Goal: Information Seeking & Learning: Learn about a topic

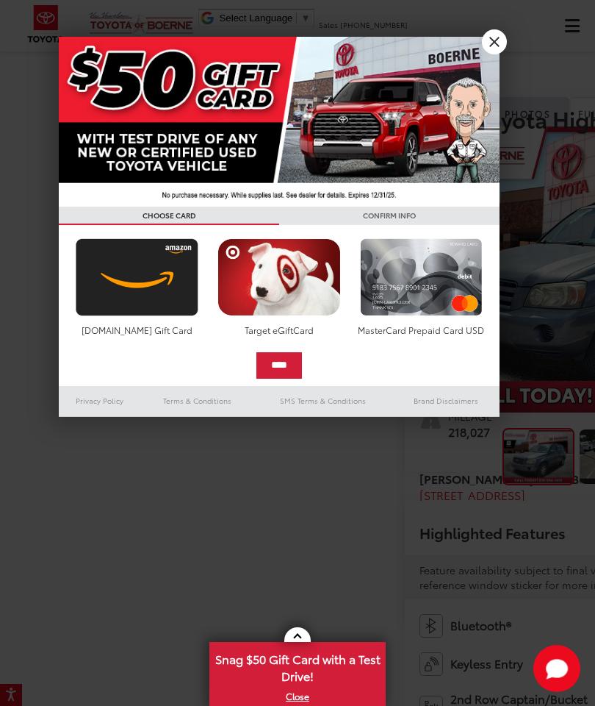
click at [486, 36] on link "X" at bounding box center [494, 41] width 25 height 25
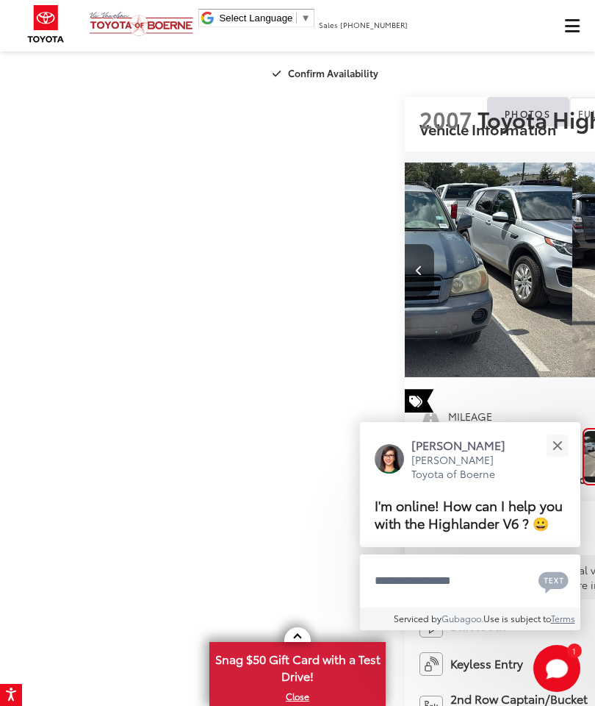
scroll to position [0, 595]
click at [561, 429] on button "Close" at bounding box center [558, 445] width 32 height 32
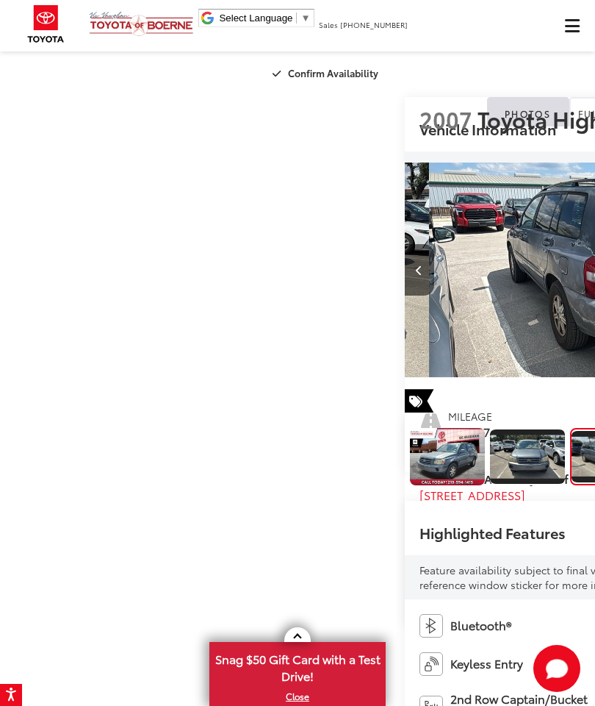
scroll to position [0, 107]
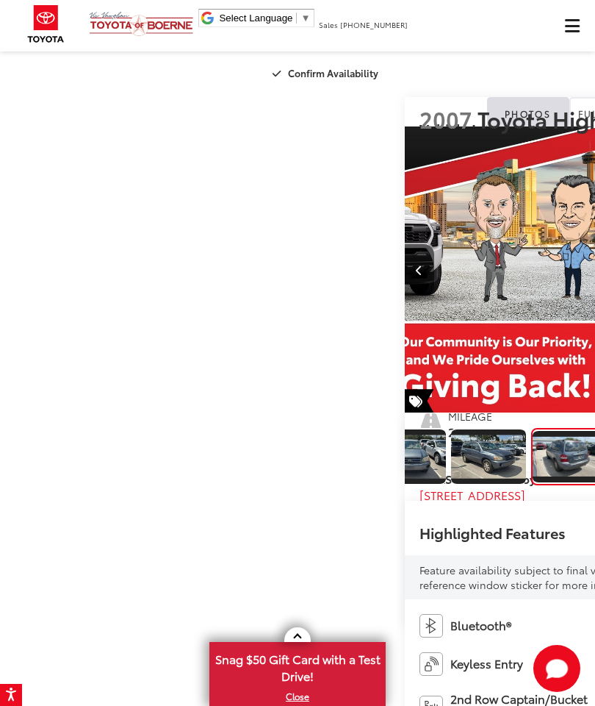
scroll to position [0, 232]
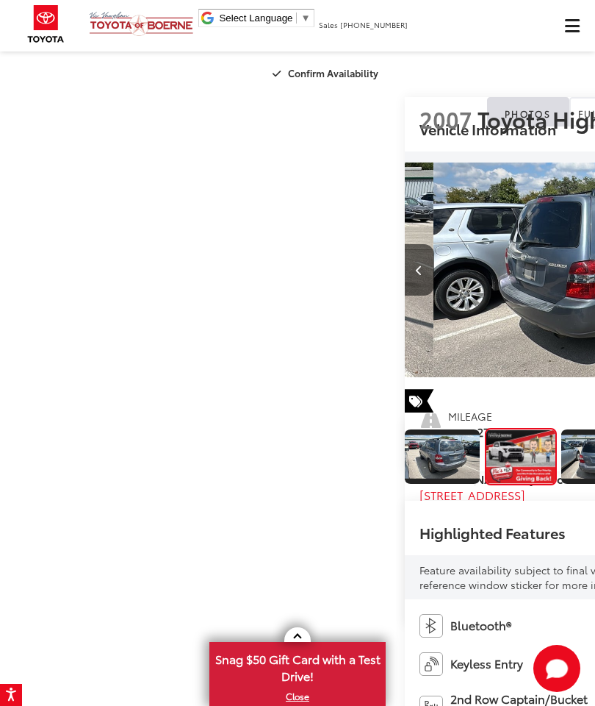
scroll to position [0, 2382]
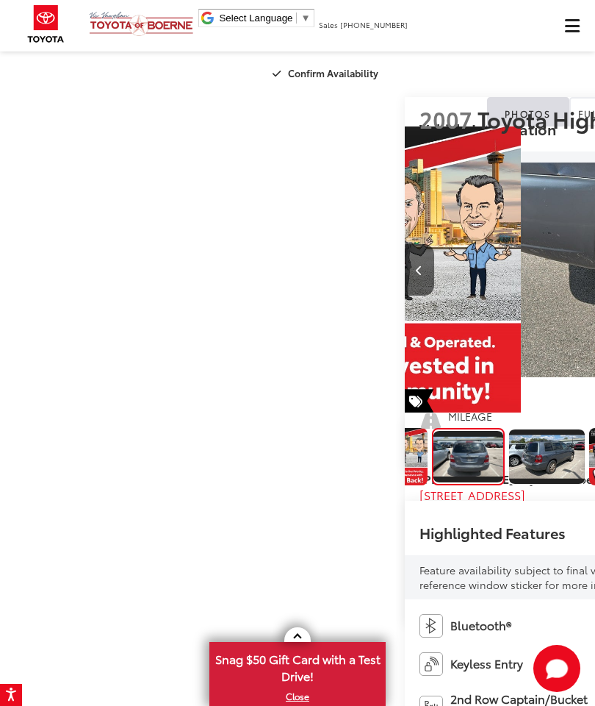
scroll to position [0, 482]
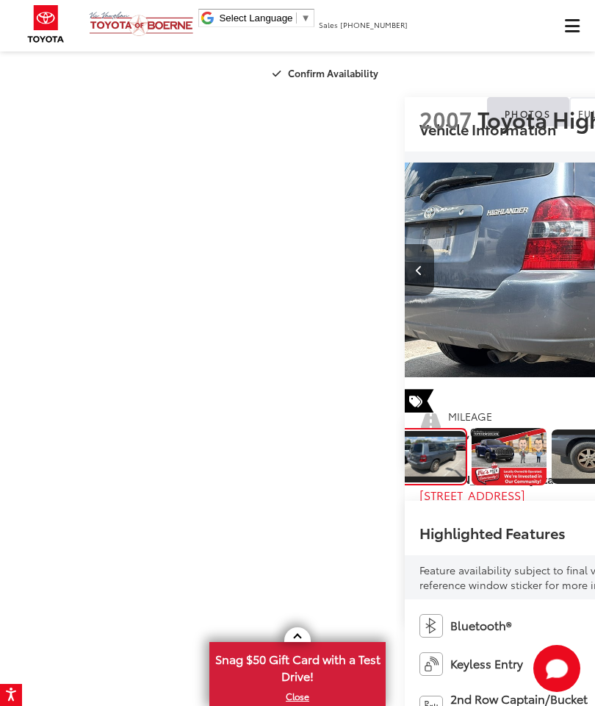
scroll to position [0, 607]
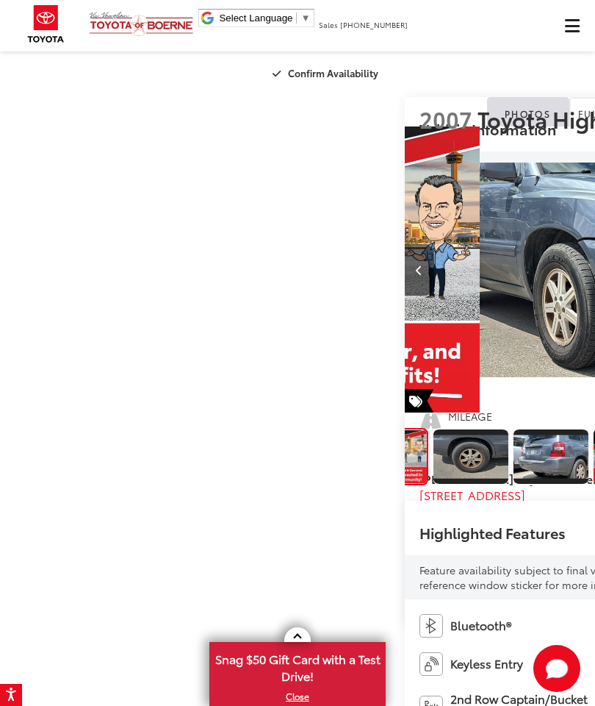
scroll to position [0, 4168]
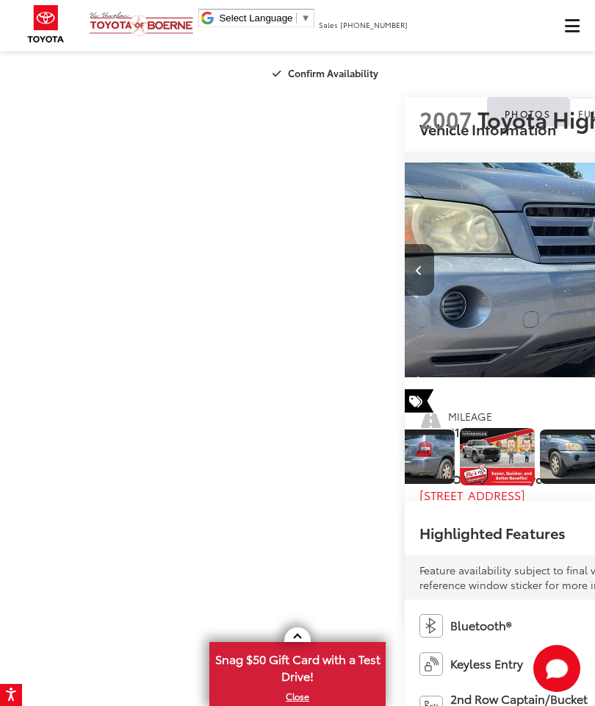
scroll to position [0, 4764]
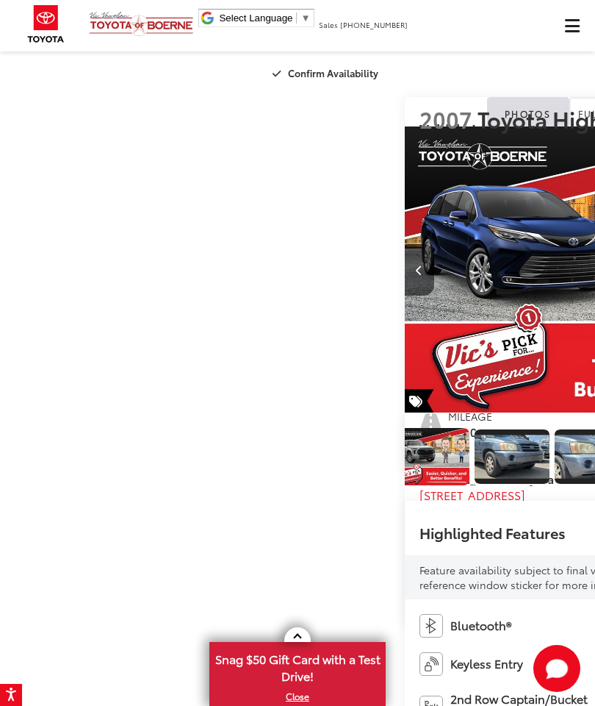
scroll to position [0, 0]
